Goal: Contribute content: Add original content to the website for others to see

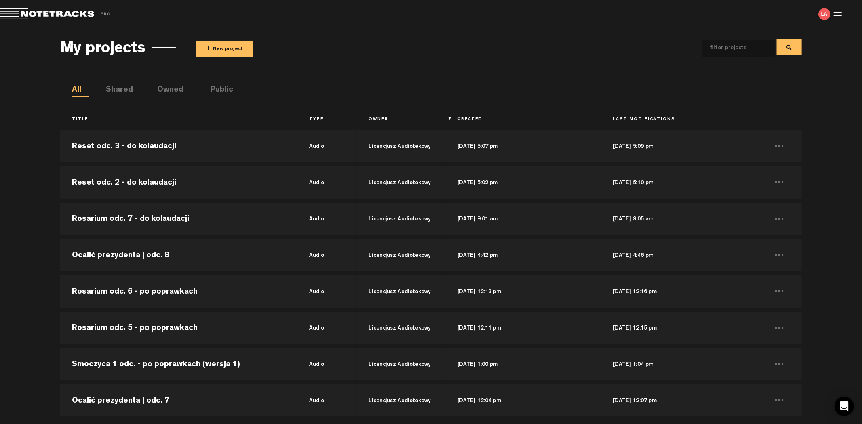
click at [234, 50] on button "+ New project" at bounding box center [224, 49] width 57 height 16
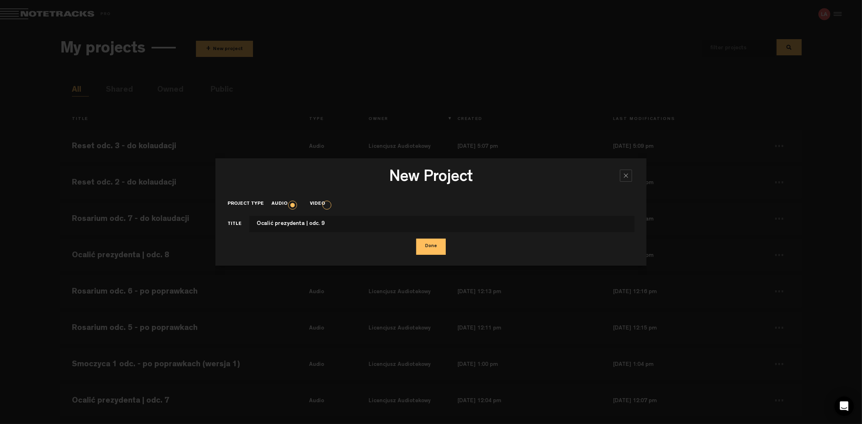
type input "Ocalić prezydenta | odc. 9"
click at [416, 239] on button "Done" at bounding box center [430, 247] width 29 height 16
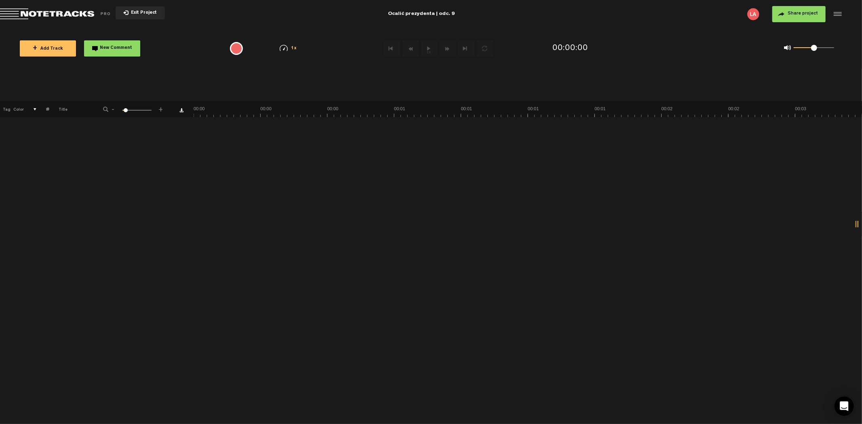
click at [67, 43] on button "+ Add Track" at bounding box center [48, 48] width 56 height 16
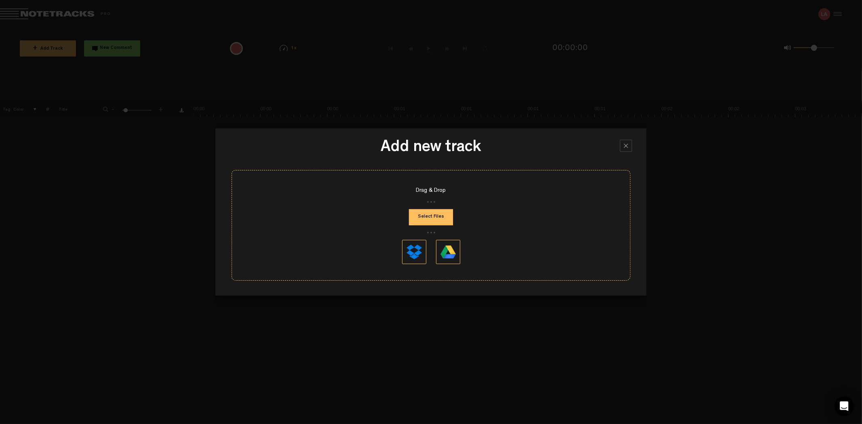
click at [431, 213] on button "Select Files" at bounding box center [431, 217] width 44 height 16
type input "C:\fakepath\Ocalic_prezydenta_009_PREV_20250916.mp3"
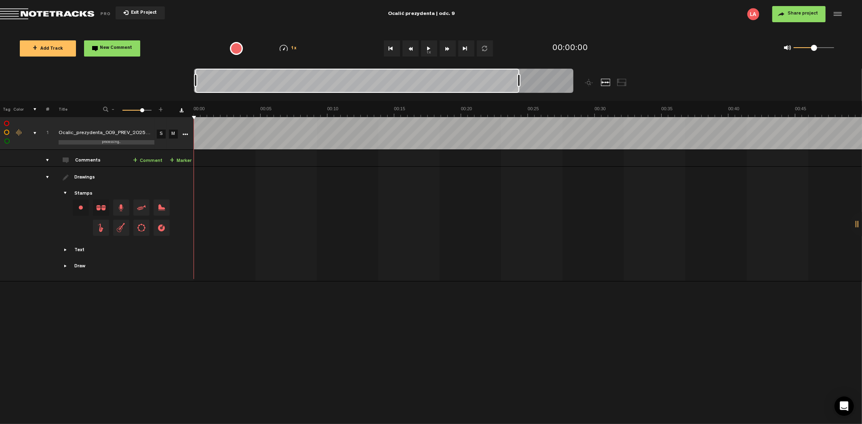
drag, startPoint x: 201, startPoint y: 80, endPoint x: 612, endPoint y: 79, distance: 411.6
click at [612, 79] on div at bounding box center [431, 85] width 474 height 32
